Goal: Check status: Check status

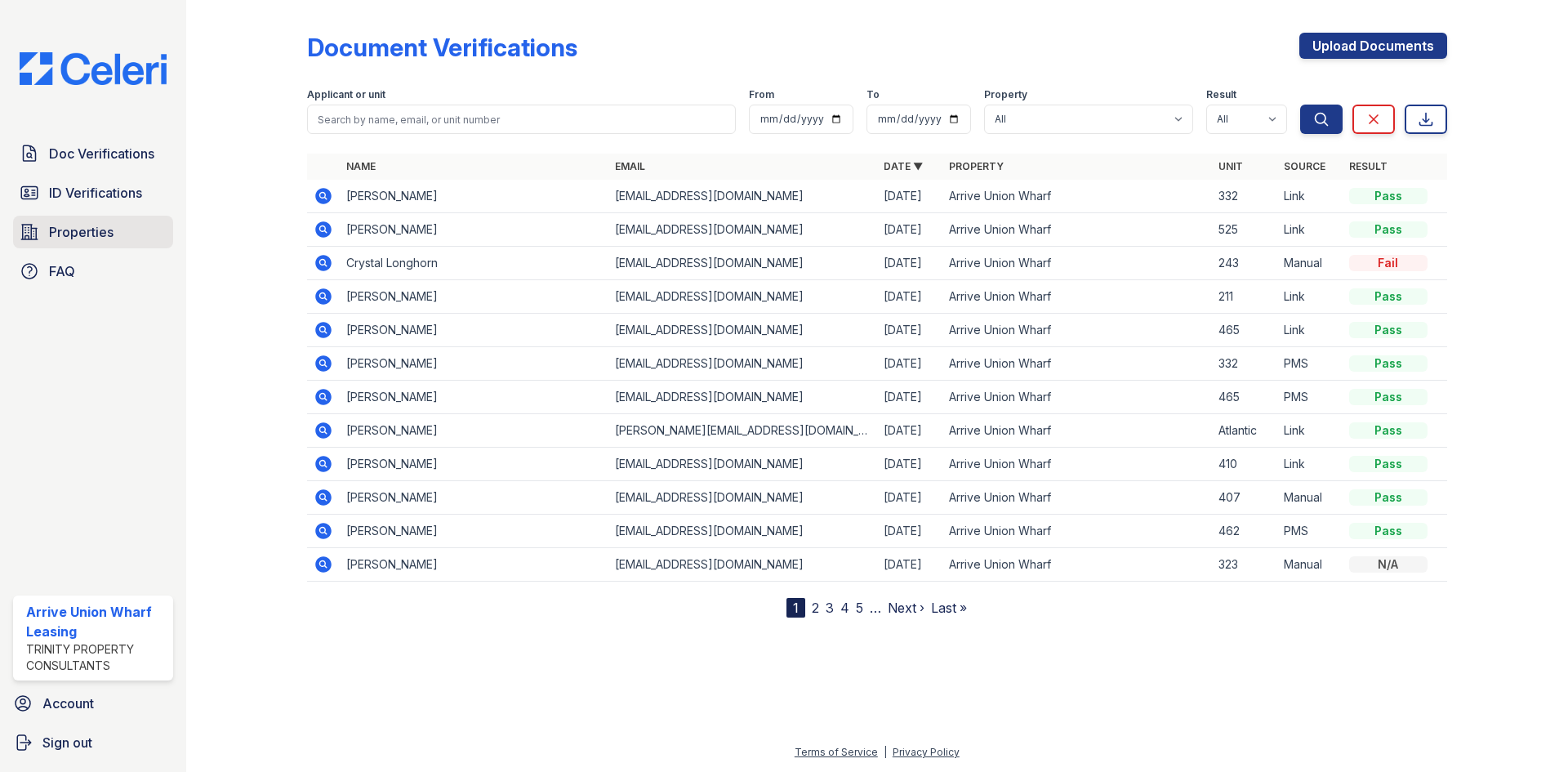
click at [92, 234] on span "Properties" at bounding box center [81, 232] width 64 height 19
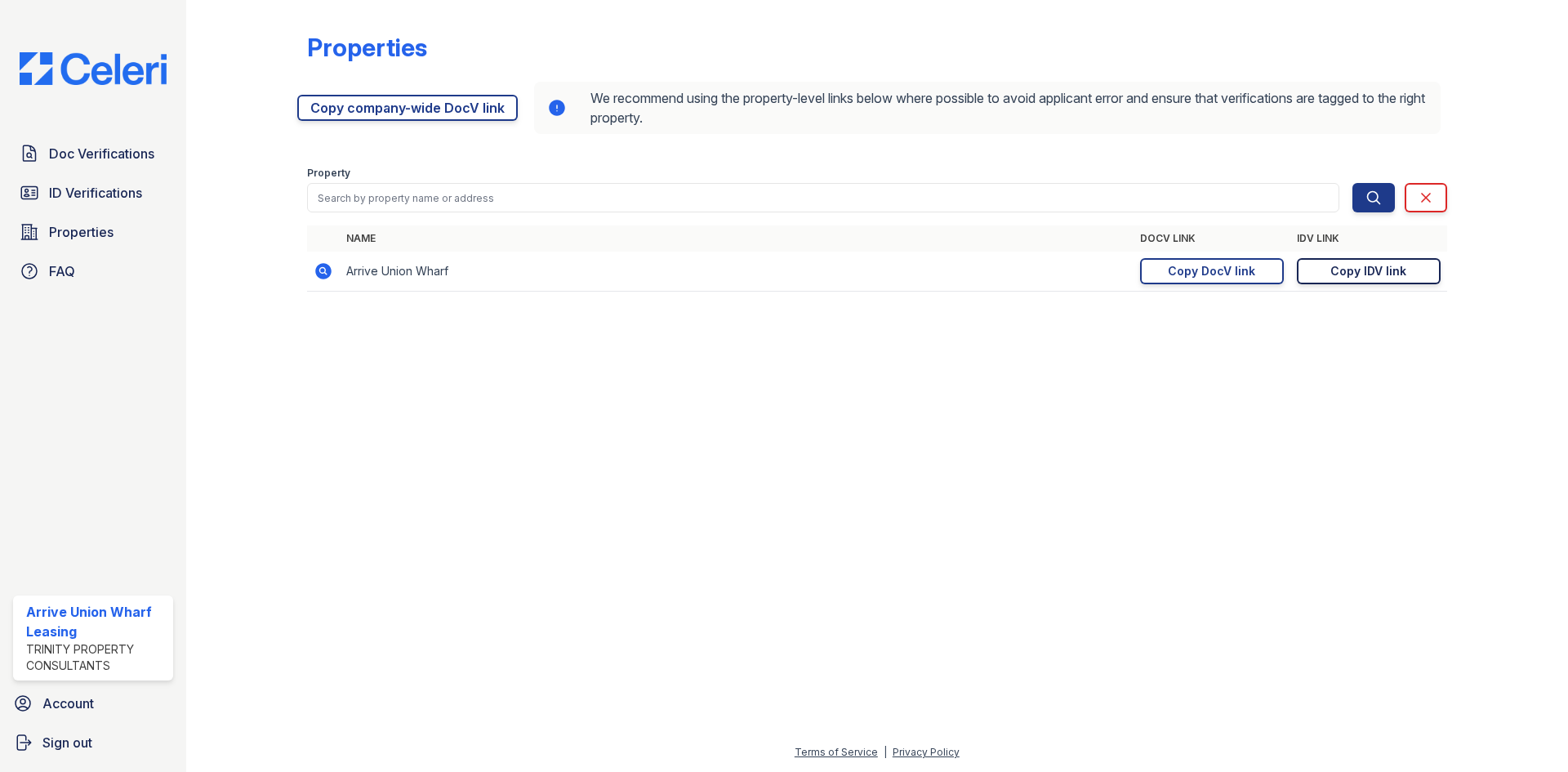
click at [1364, 271] on div "Copy IDV link" at bounding box center [1368, 271] width 76 height 17
click at [95, 197] on span "ID Verifications" at bounding box center [96, 193] width 93 height 19
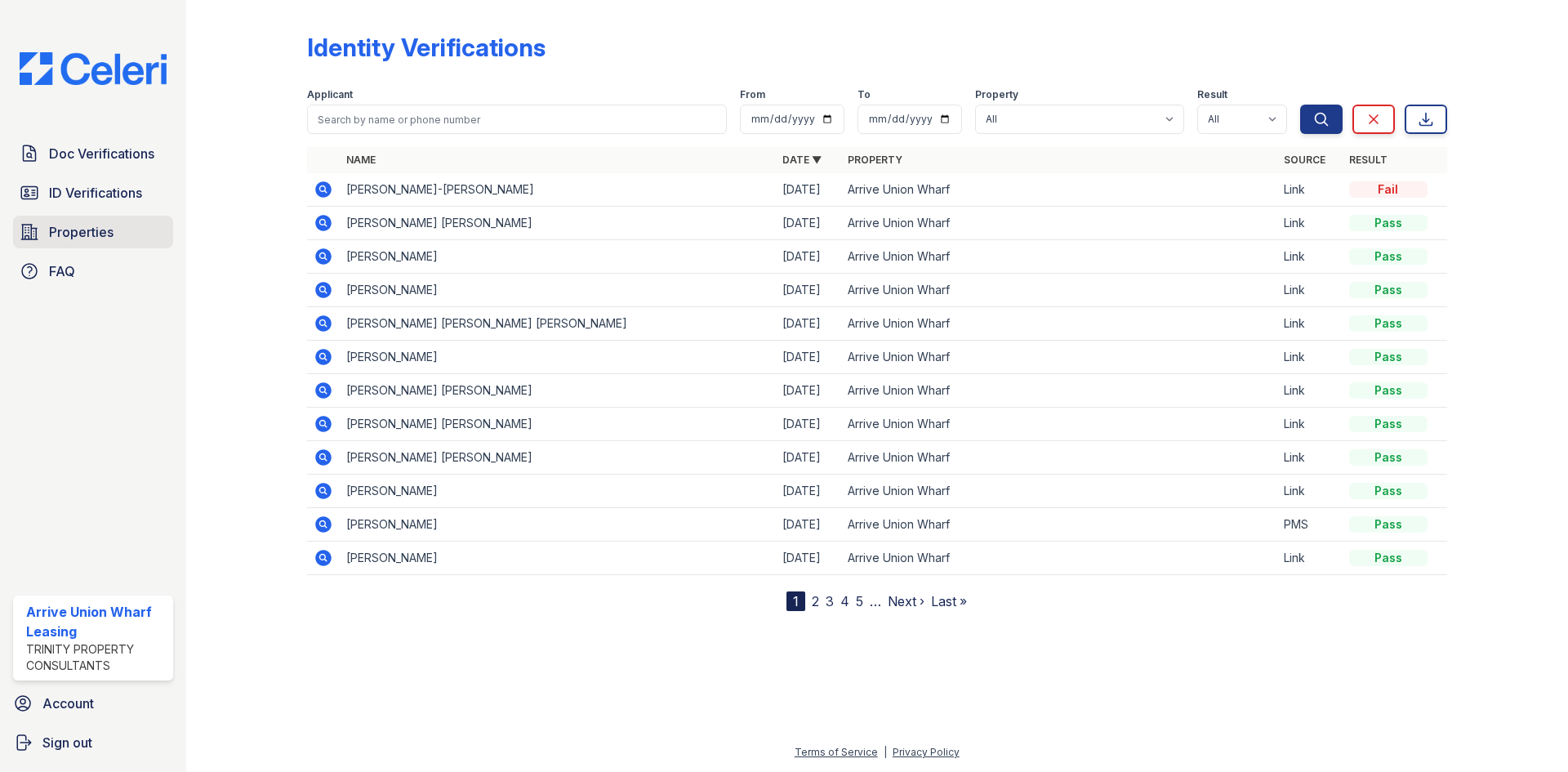
click at [17, 231] on link "Properties" at bounding box center [93, 232] width 160 height 33
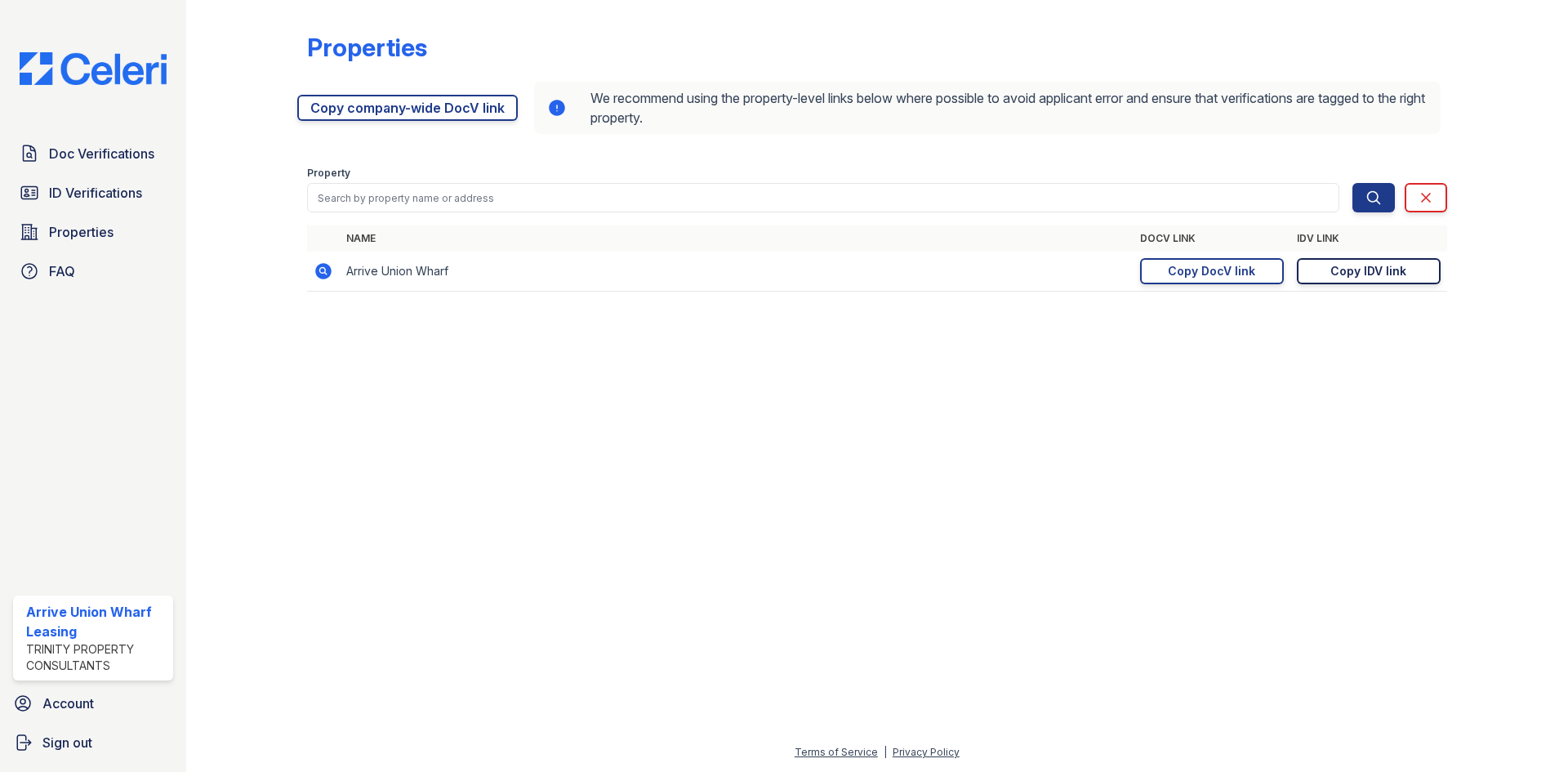
click at [1338, 271] on div "Copy IDV link" at bounding box center [1368, 271] width 76 height 17
click at [64, 187] on span "ID Verifications" at bounding box center [96, 193] width 93 height 19
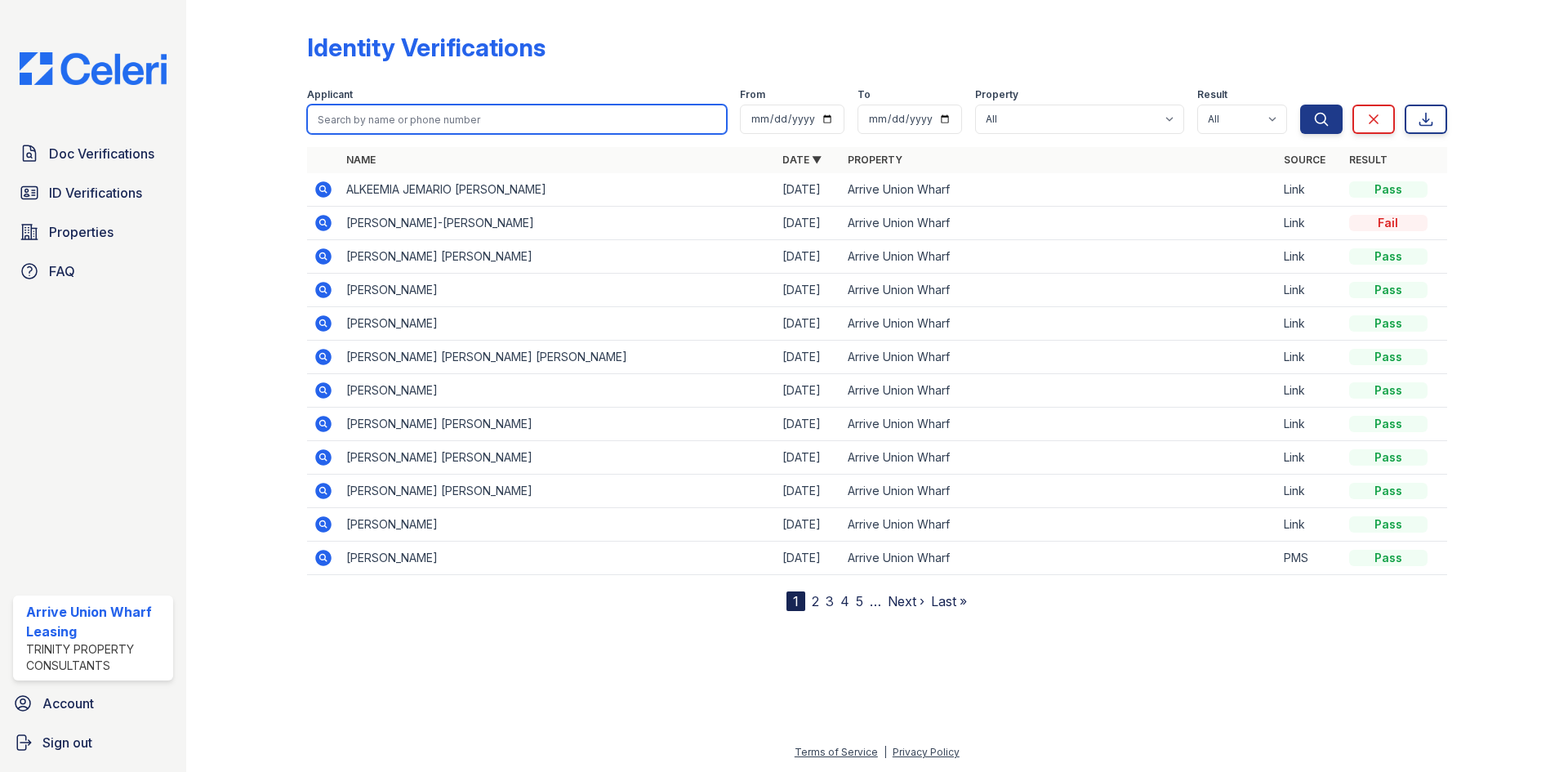
click at [409, 118] on input "search" at bounding box center [517, 119] width 420 height 29
type input "ken greene"
click at [1300, 105] on button "Search" at bounding box center [1321, 119] width 42 height 29
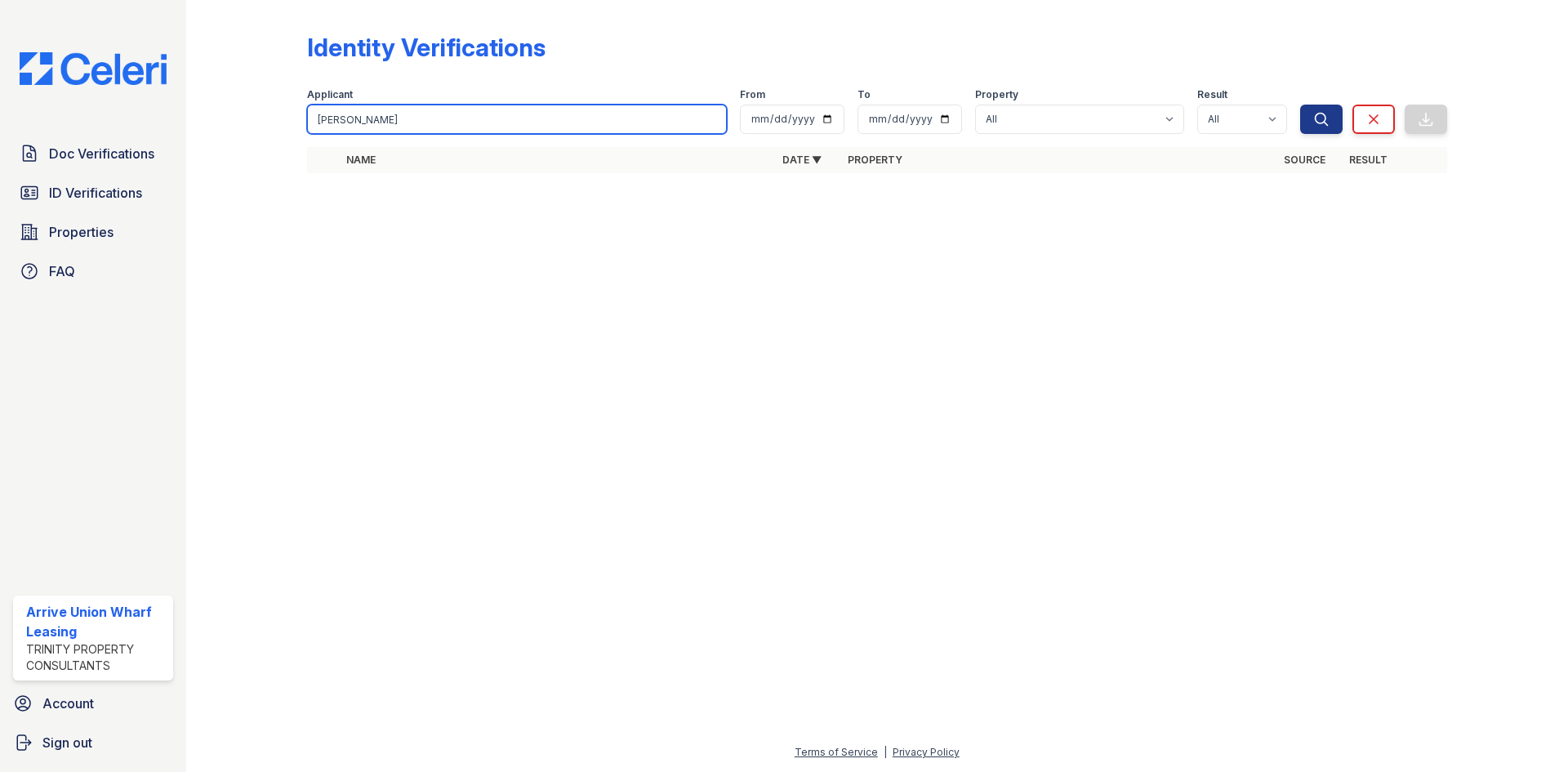
drag, startPoint x: 409, startPoint y: 118, endPoint x: 407, endPoint y: 163, distance: 45.0
click at [407, 163] on div "Identity Verifications Filter Applicant ken greene From To Property All Arrive …" at bounding box center [877, 98] width 1140 height 183
type input "ken green"
click at [1300, 105] on button "Search" at bounding box center [1321, 119] width 42 height 29
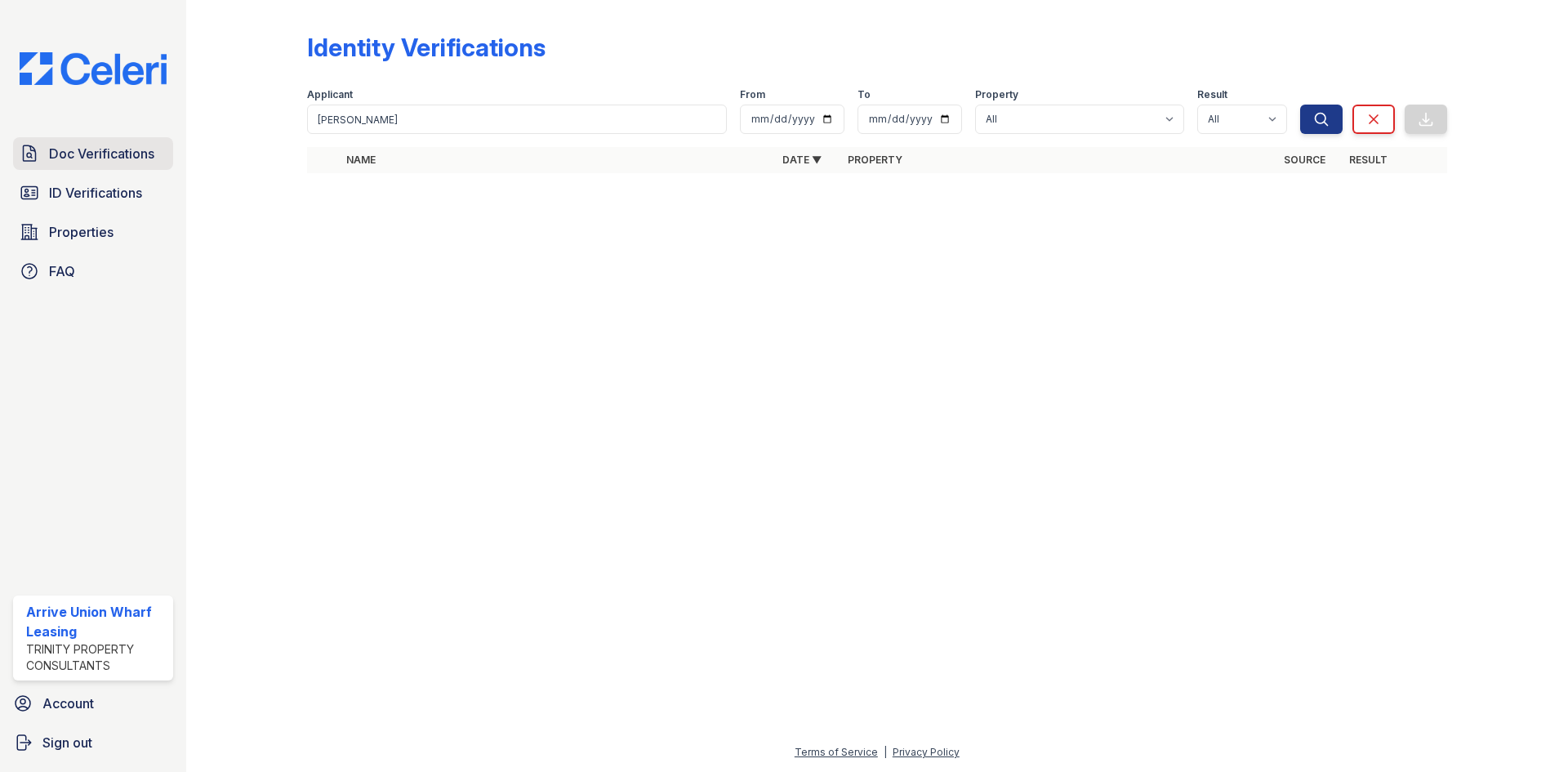
click at [107, 157] on span "Doc Verifications" at bounding box center [102, 153] width 106 height 19
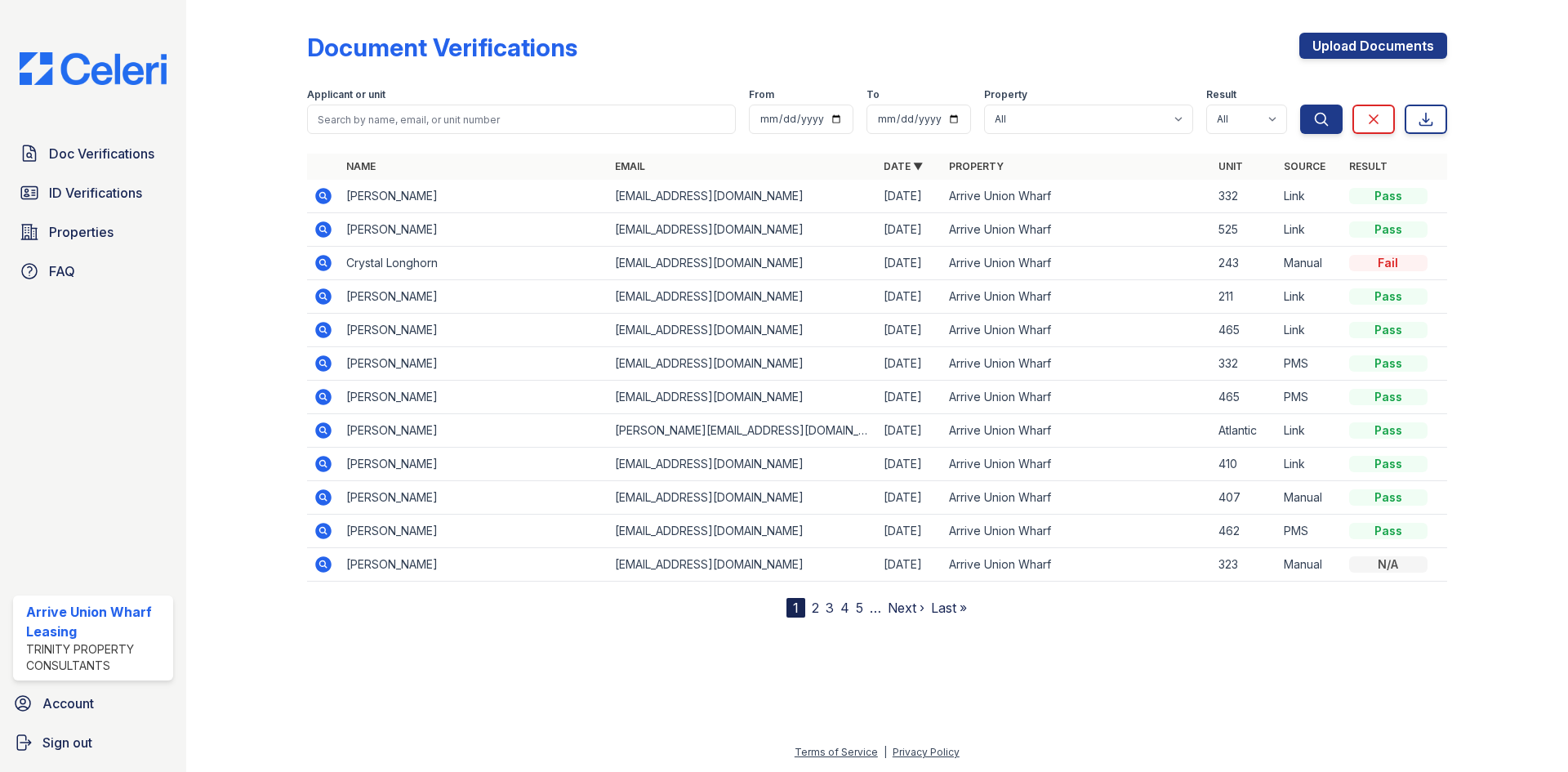
click at [454, 115] on input "search" at bounding box center [521, 119] width 429 height 29
type input "kay woods"
click at [1300, 105] on button "Search" at bounding box center [1321, 119] width 42 height 29
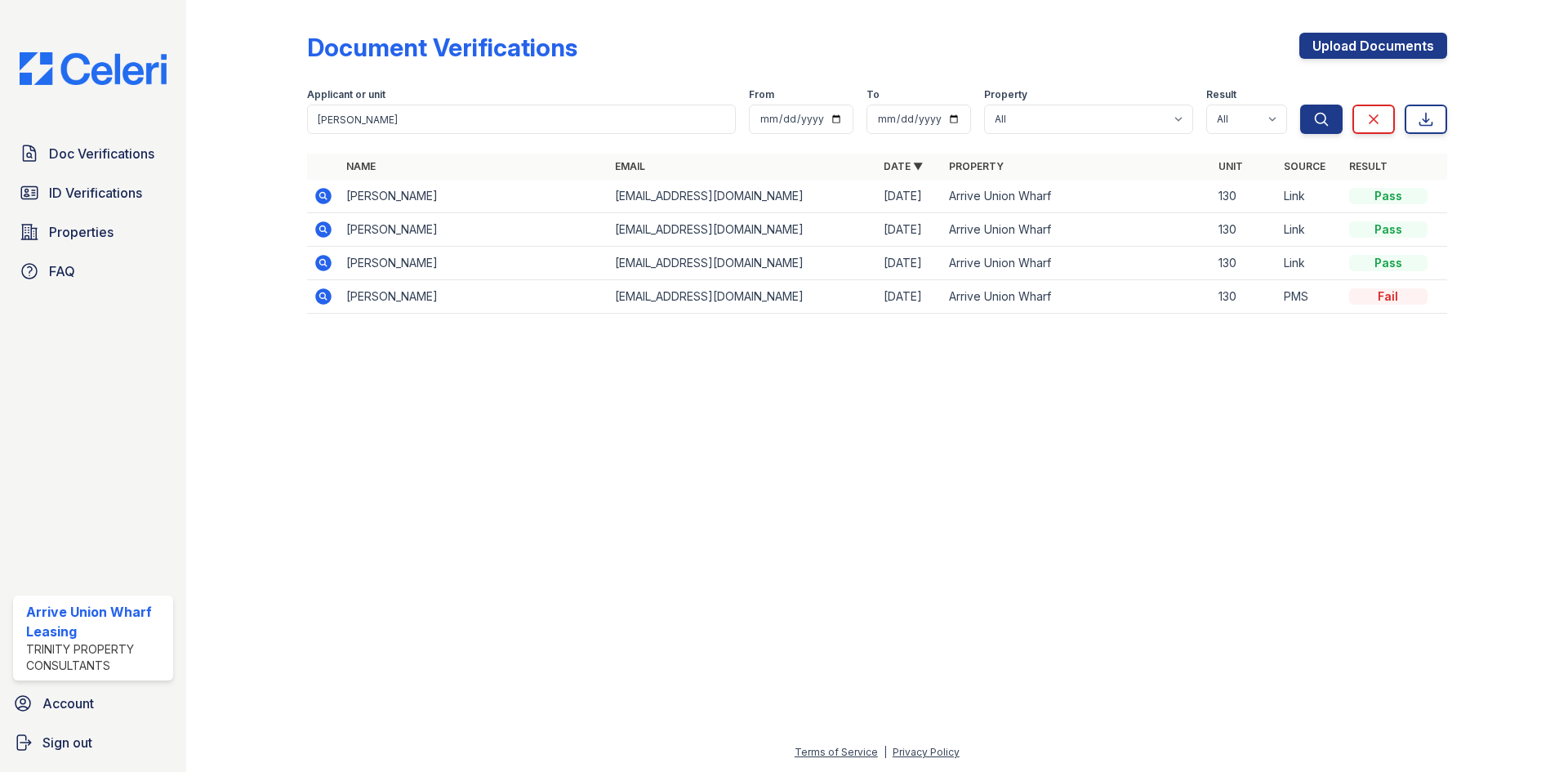
click at [320, 192] on icon at bounding box center [323, 196] width 17 height 17
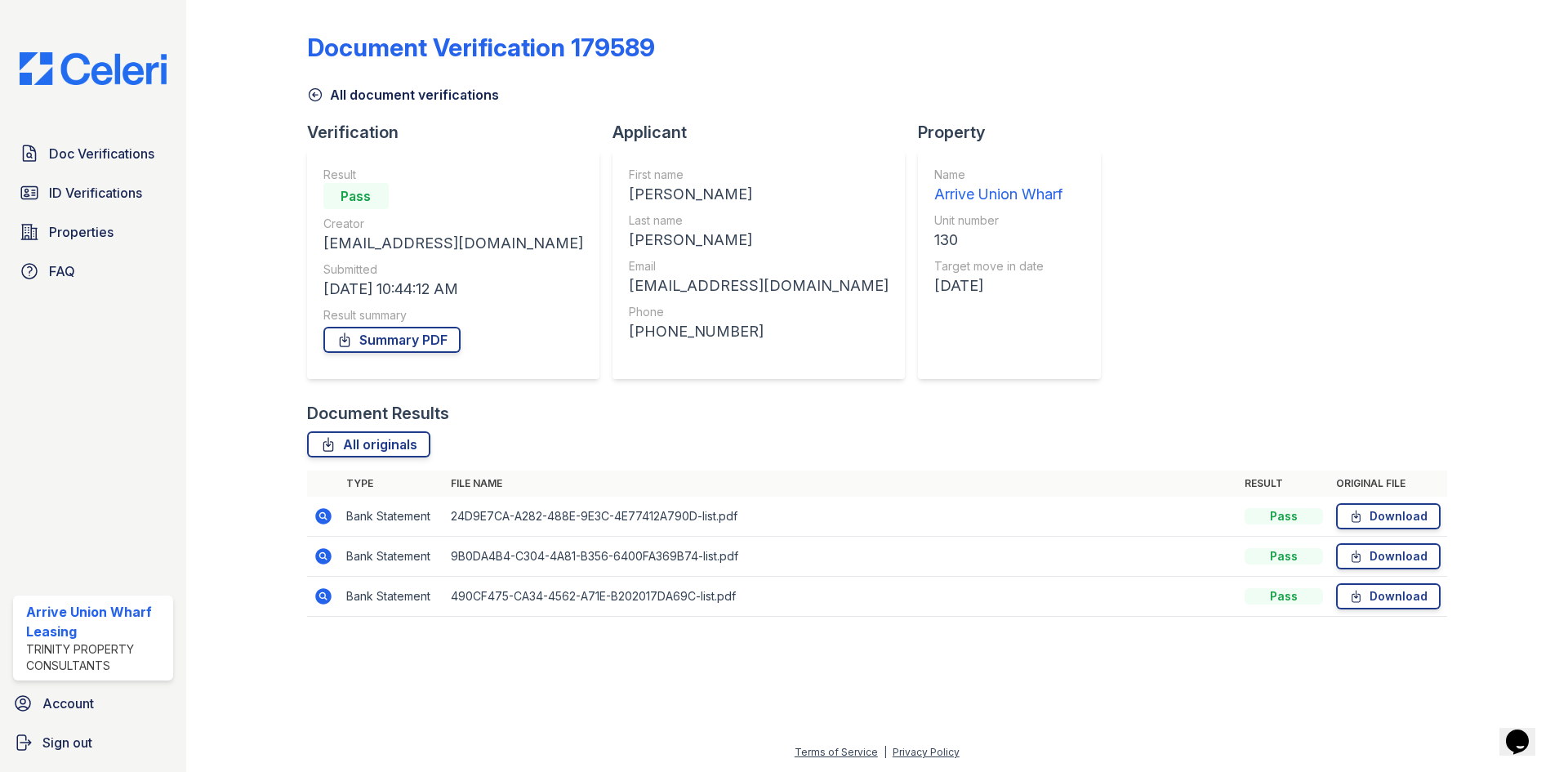
click at [322, 521] on icon at bounding box center [323, 516] width 17 height 17
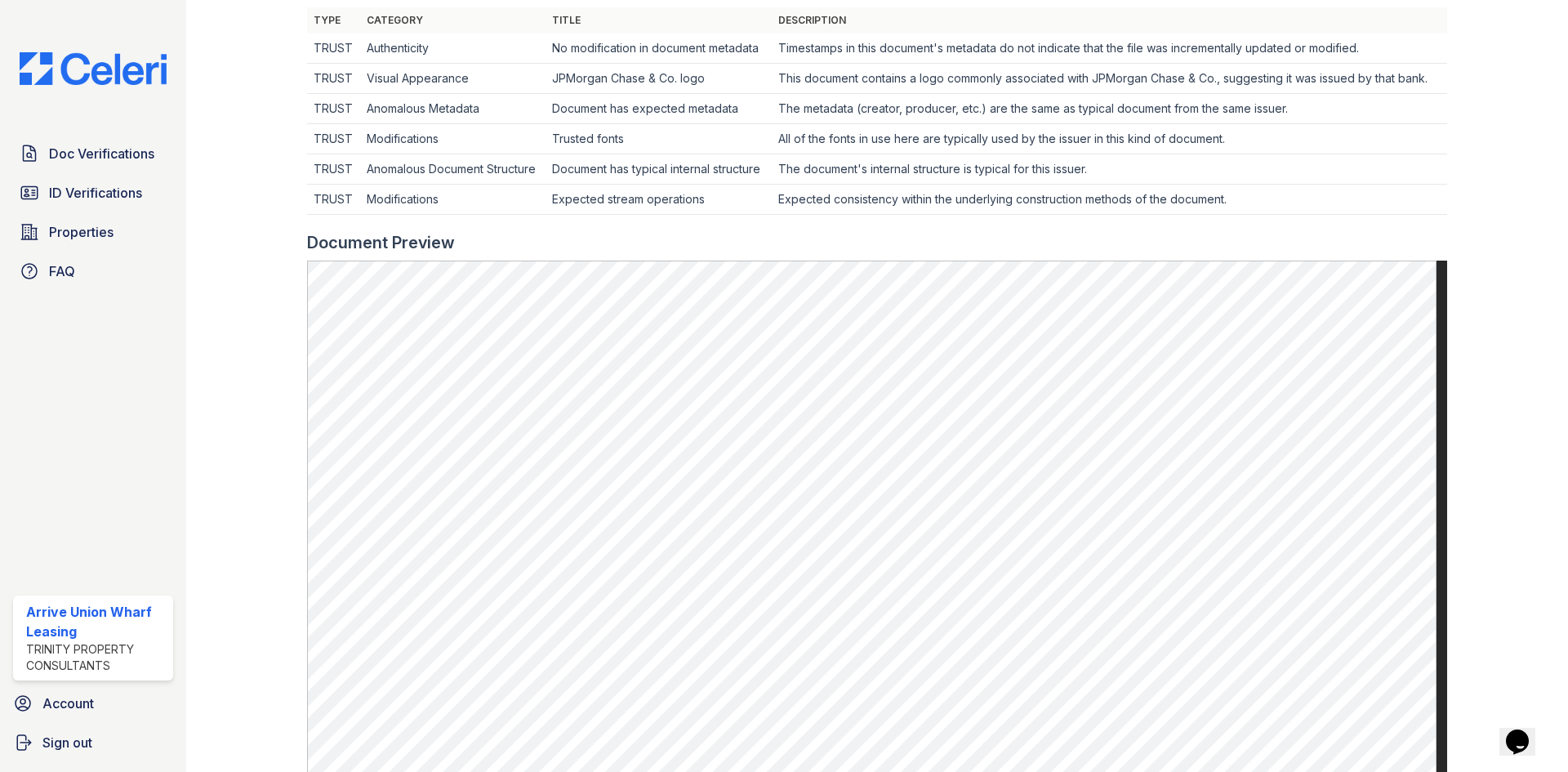
scroll to position [572, 0]
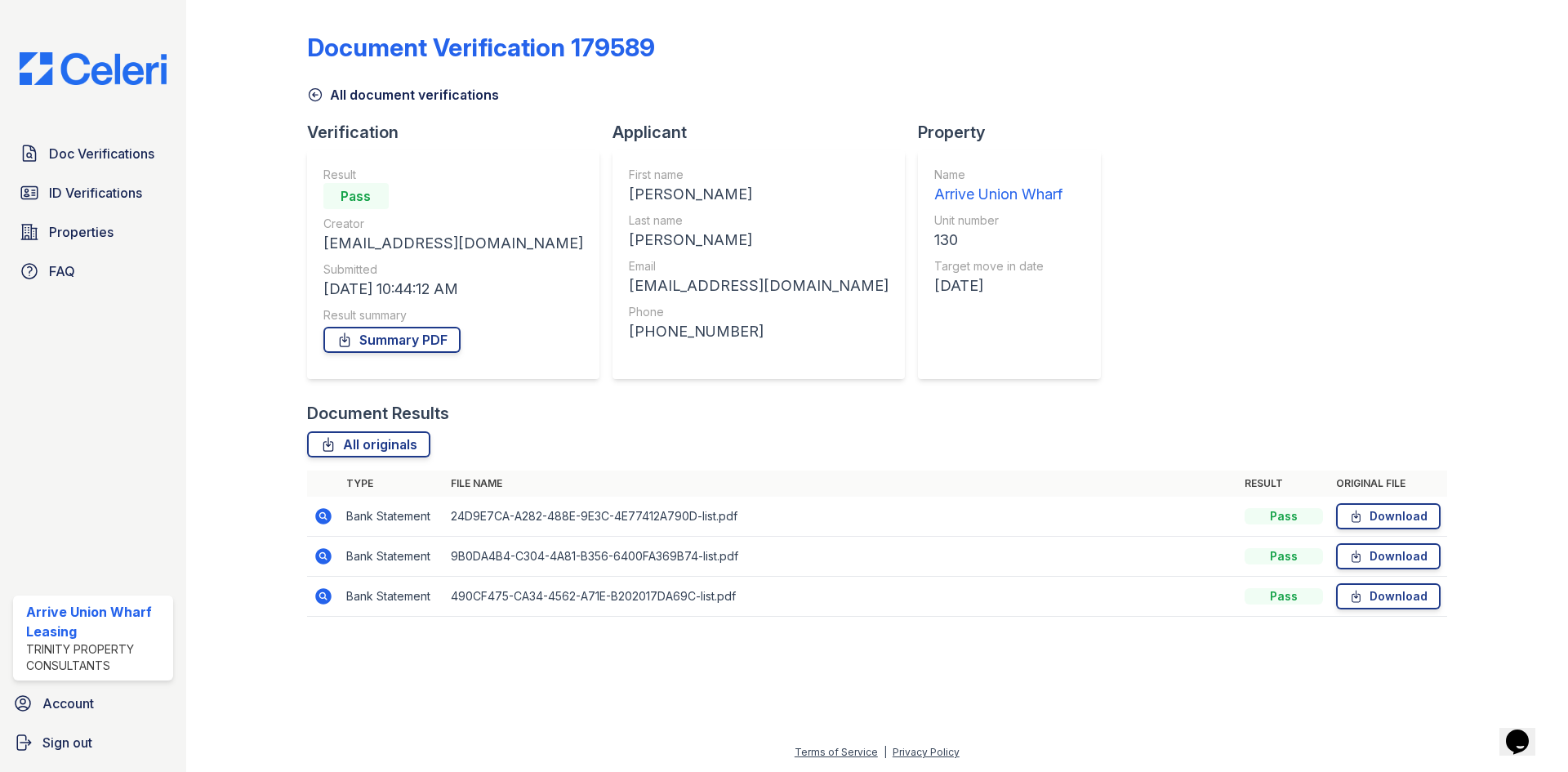
click at [330, 555] on icon at bounding box center [323, 556] width 17 height 17
click at [328, 601] on icon at bounding box center [323, 597] width 17 height 17
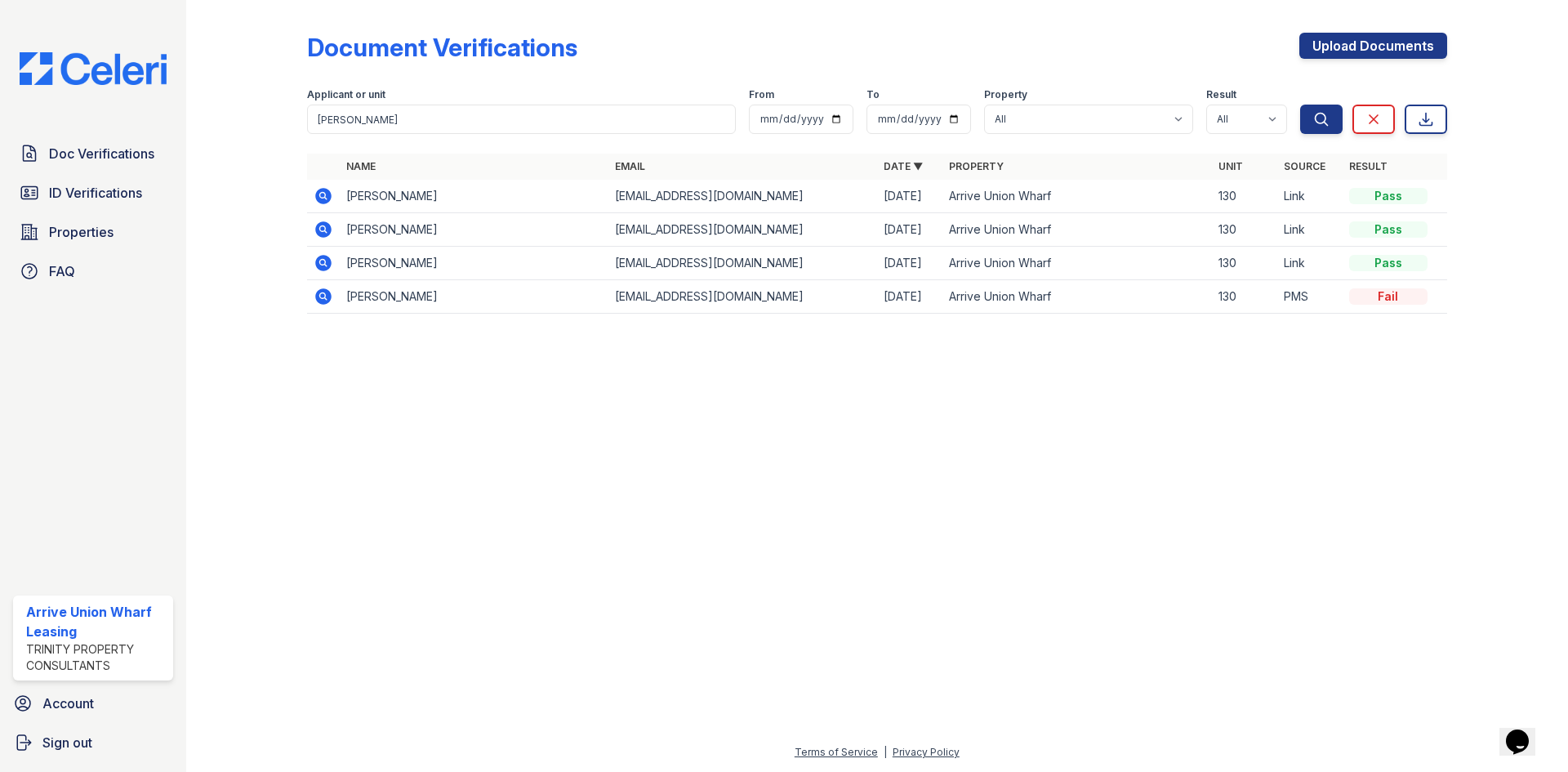
click at [320, 230] on icon at bounding box center [323, 229] width 19 height 19
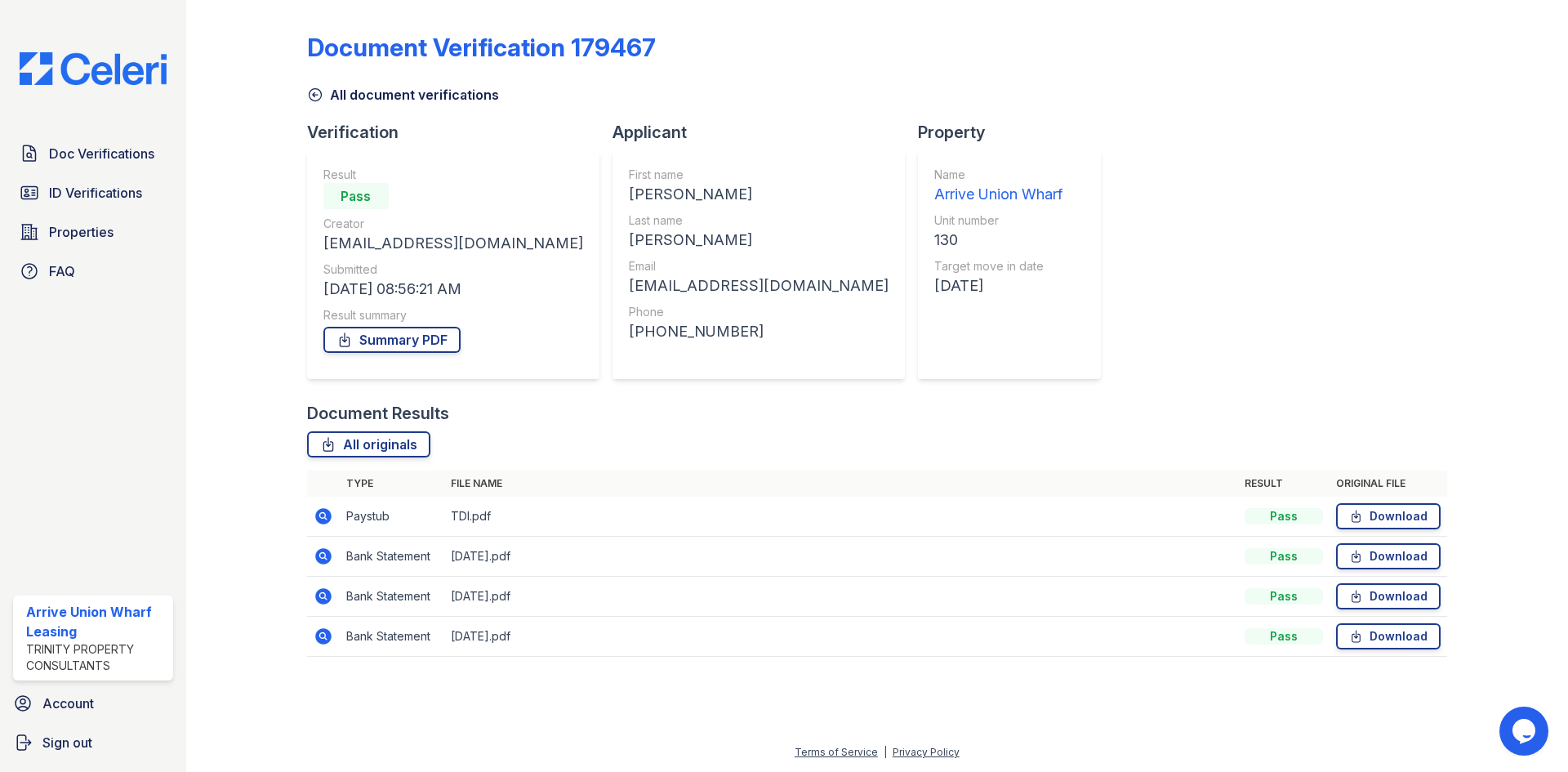
click at [323, 518] on icon at bounding box center [323, 516] width 19 height 19
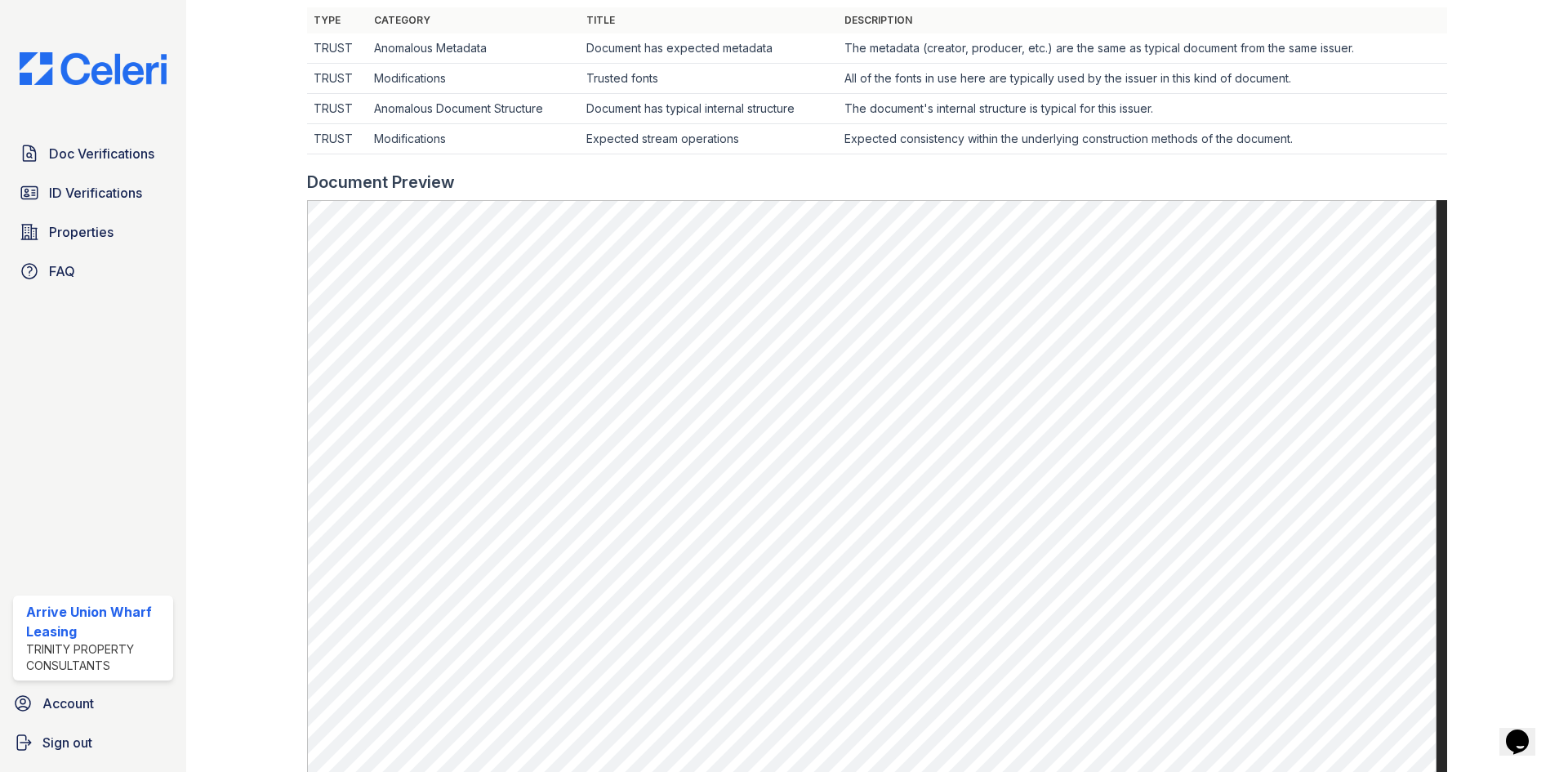
scroll to position [572, 0]
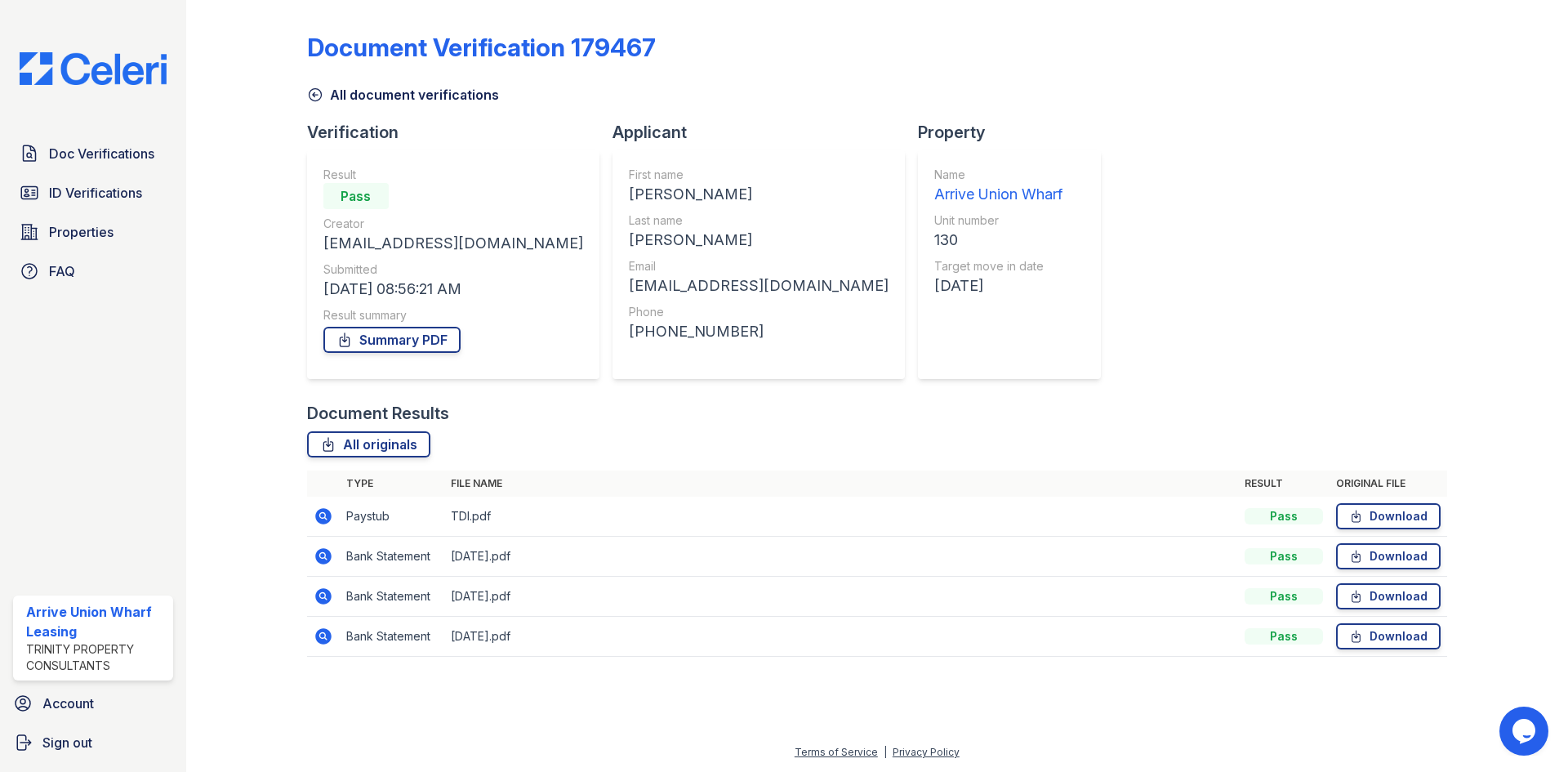
click at [322, 516] on icon at bounding box center [322, 515] width 4 height 4
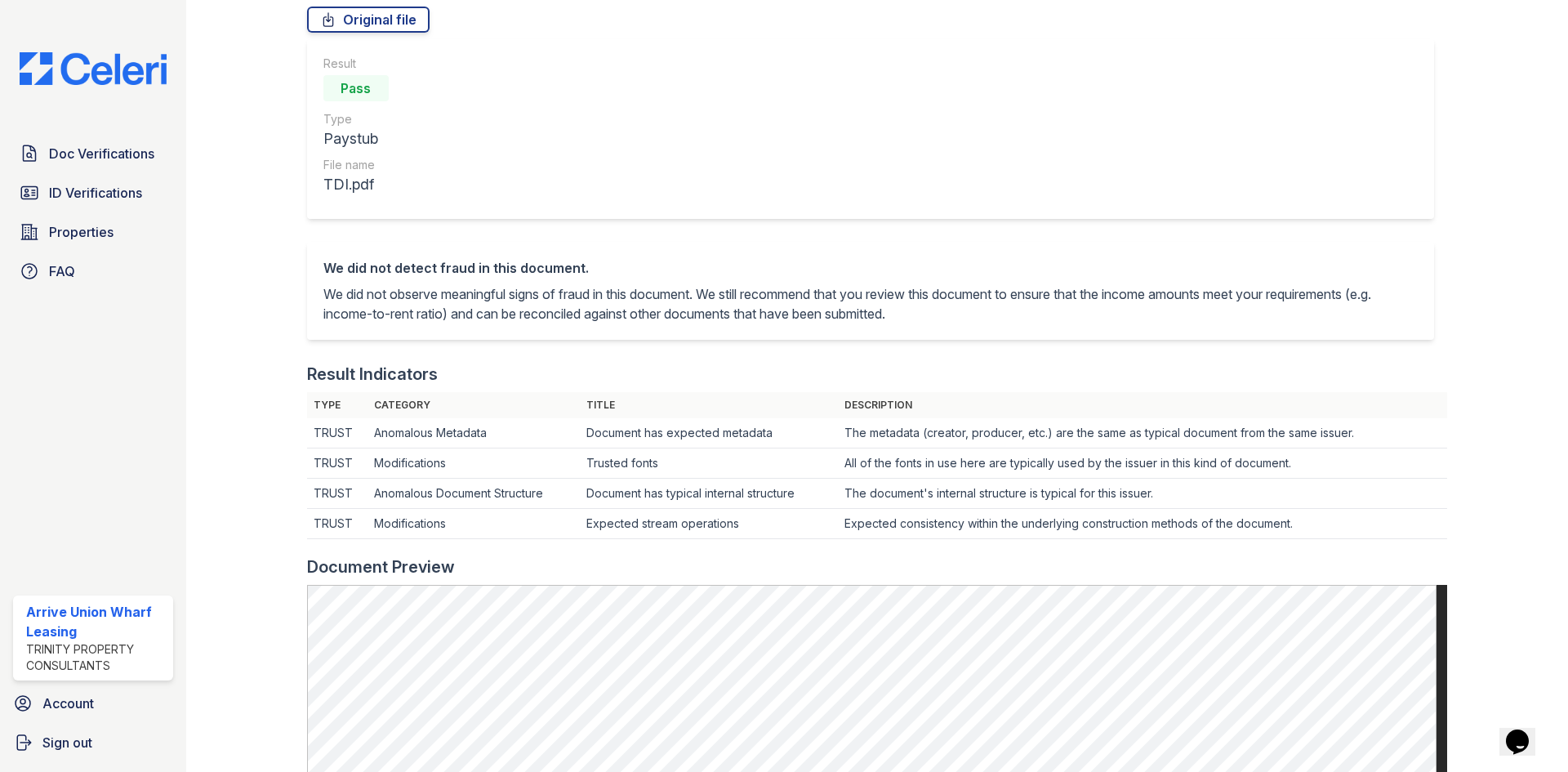
scroll to position [409, 0]
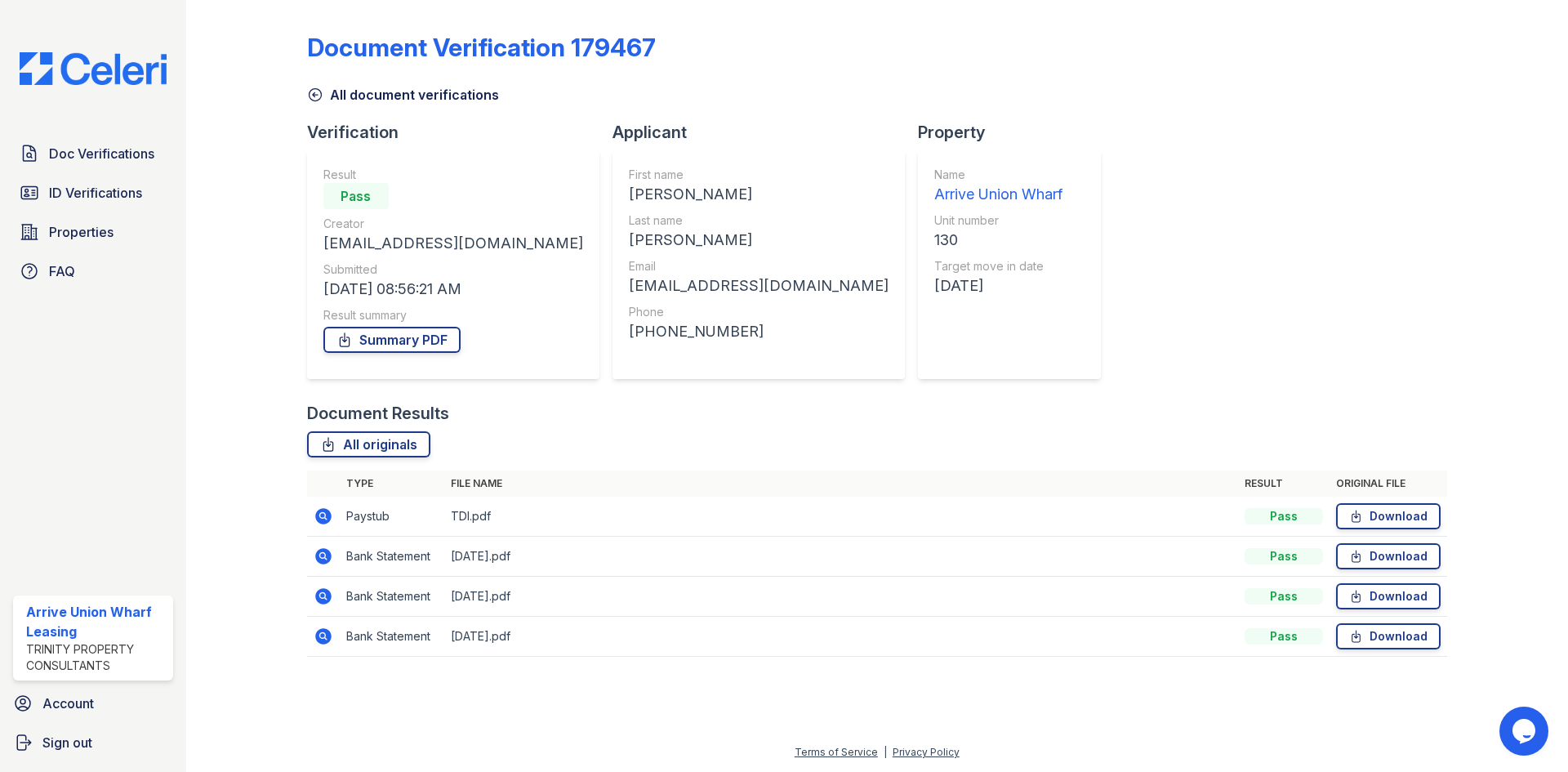
click at [329, 558] on icon at bounding box center [323, 556] width 17 height 17
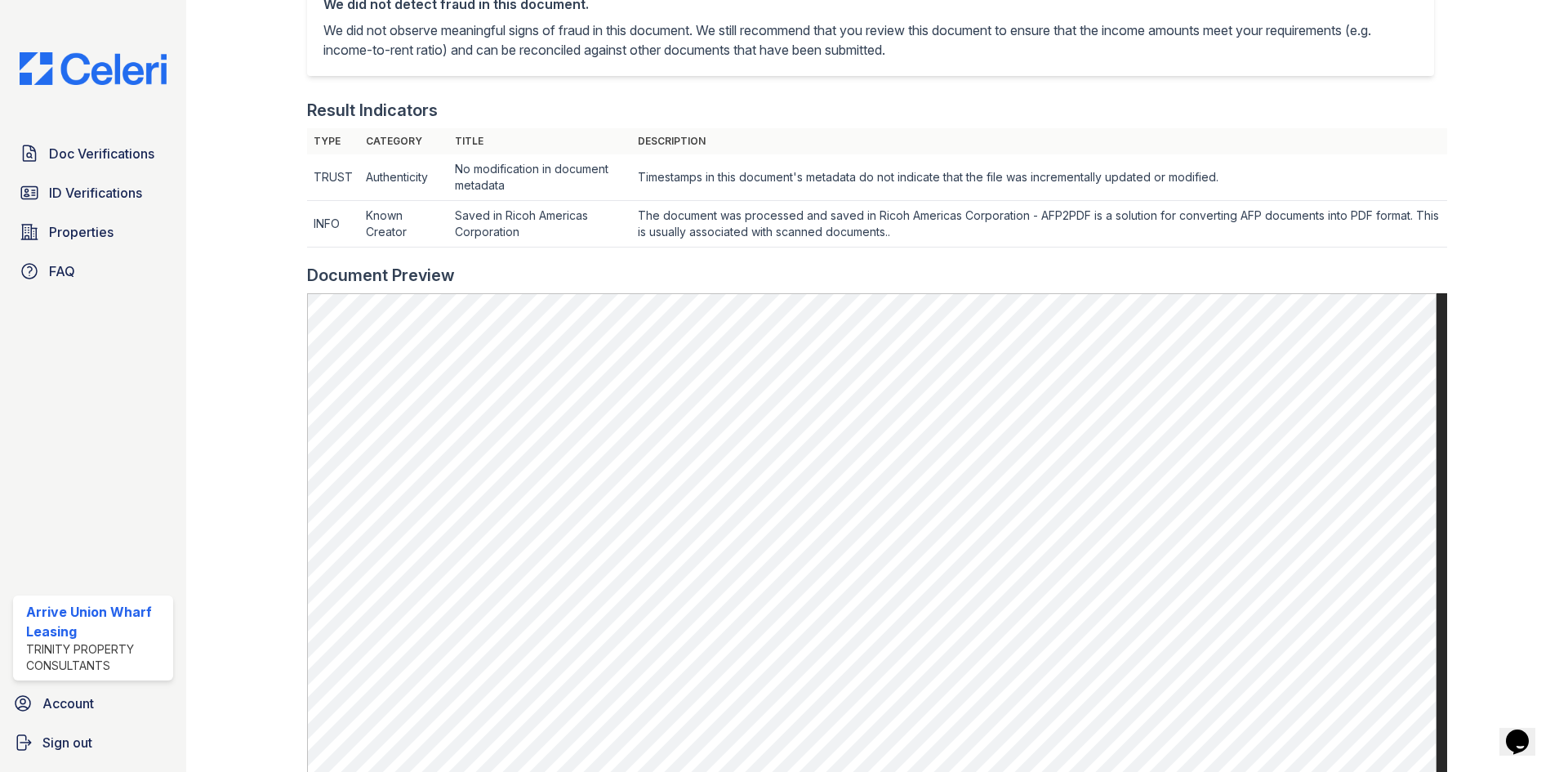
scroll to position [409, 0]
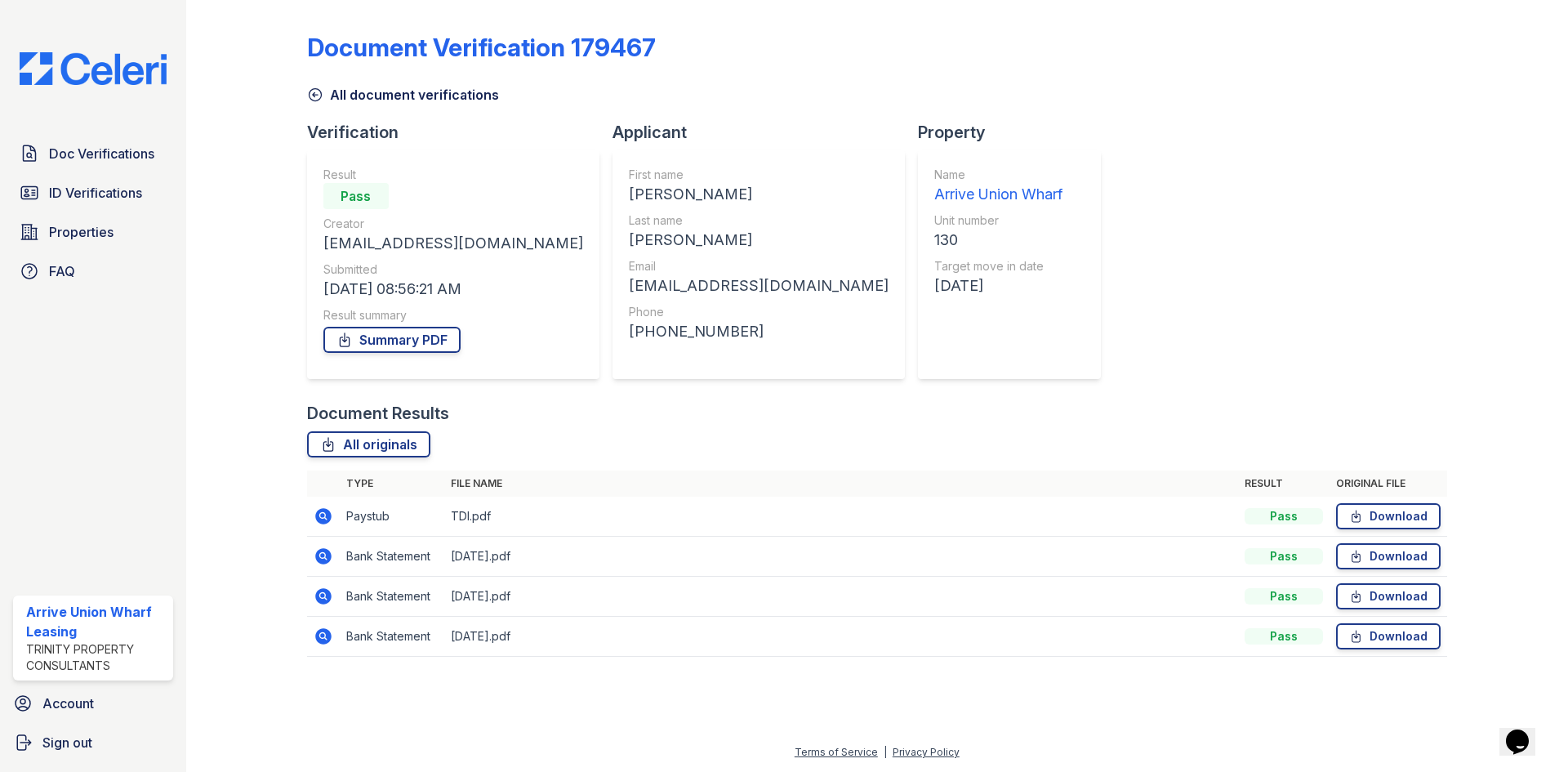
click at [327, 594] on icon at bounding box center [323, 597] width 17 height 17
